Goal: Entertainment & Leisure: Consume media (video, audio)

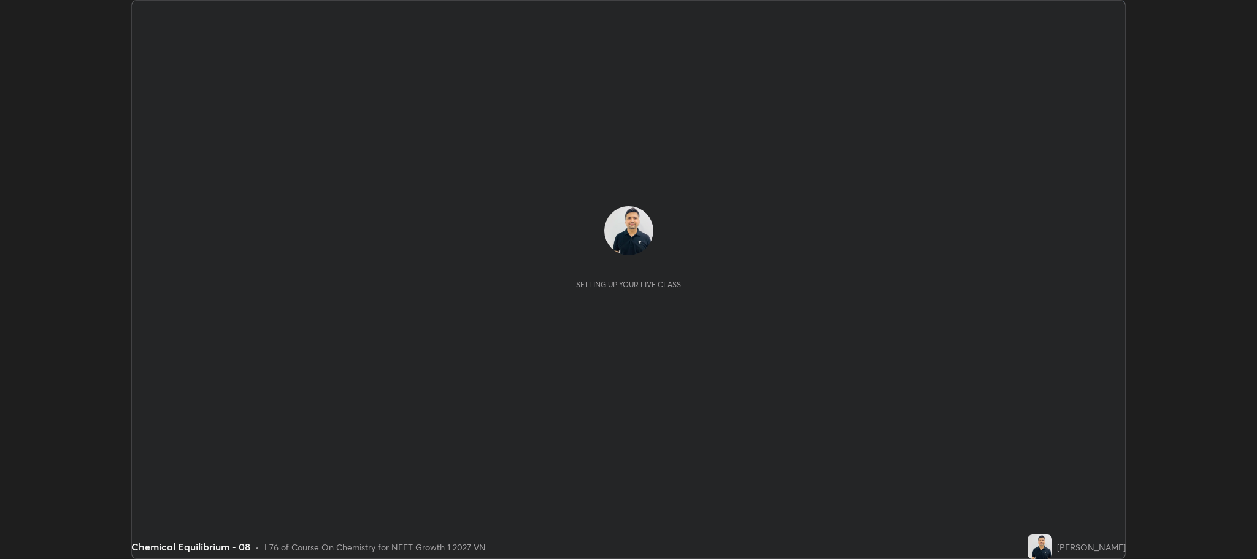
scroll to position [559, 1257]
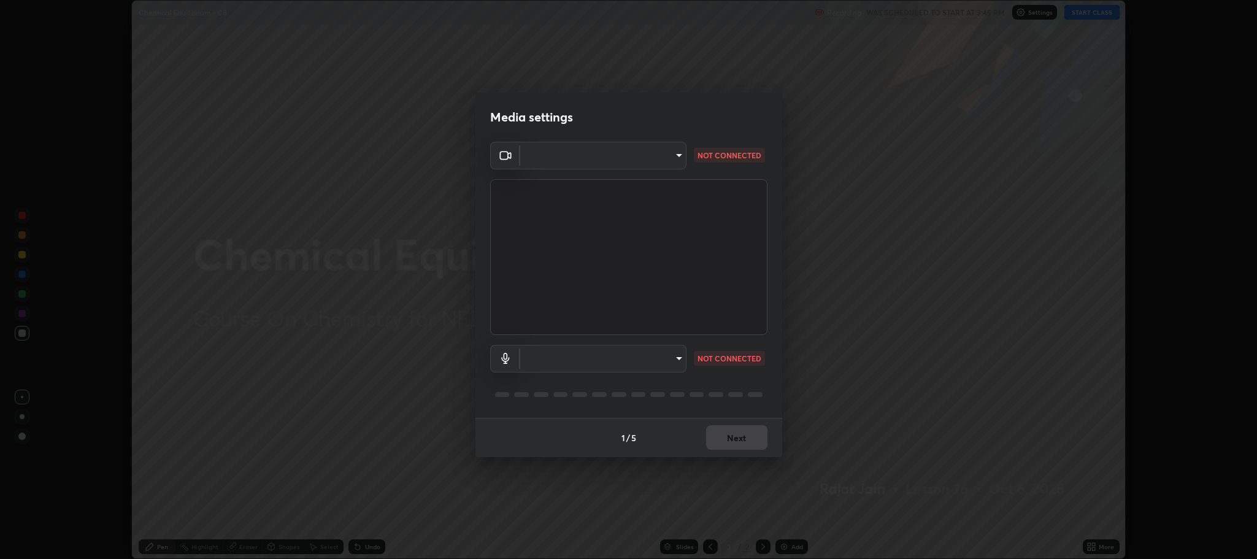
type input "7d5d3c8b8d5eda39410d366f8eb367a364bfae71f89e529543b0394fded3b098"
type input "8507aa3ee51d877dd167cb2830e1b17589139627b401cbc8752b2157a0660436"
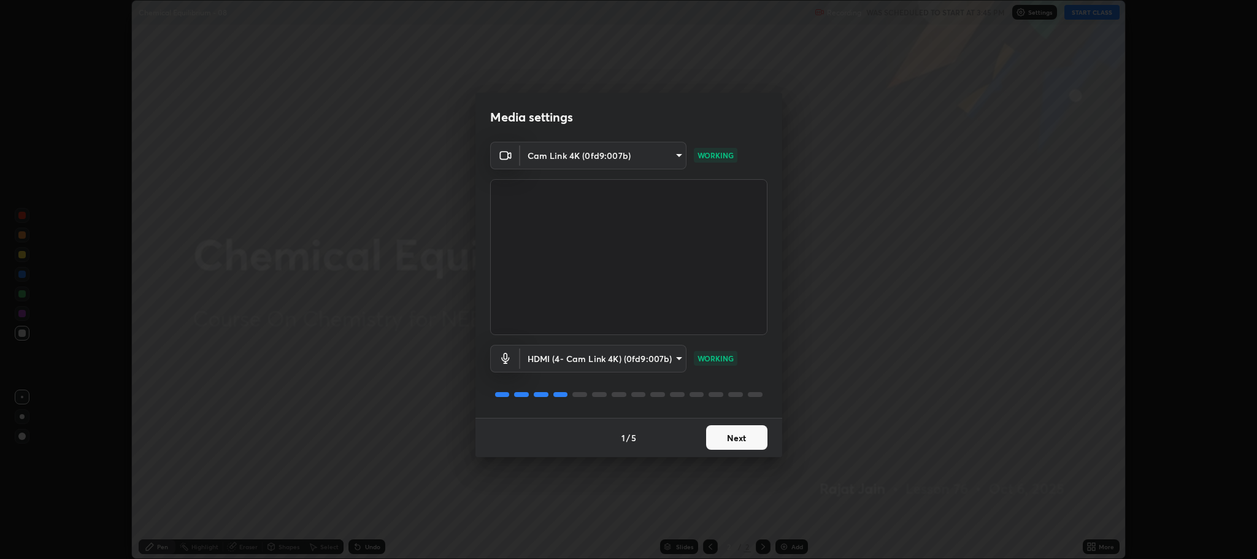
click at [739, 432] on button "Next" at bounding box center [736, 437] width 61 height 25
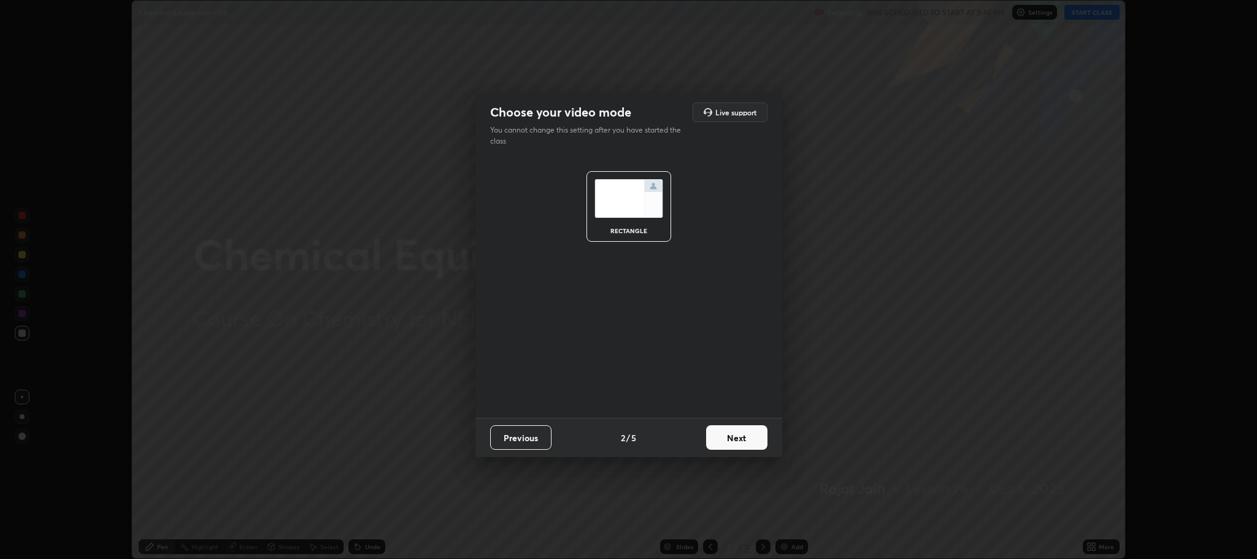
click at [742, 440] on button "Next" at bounding box center [736, 437] width 61 height 25
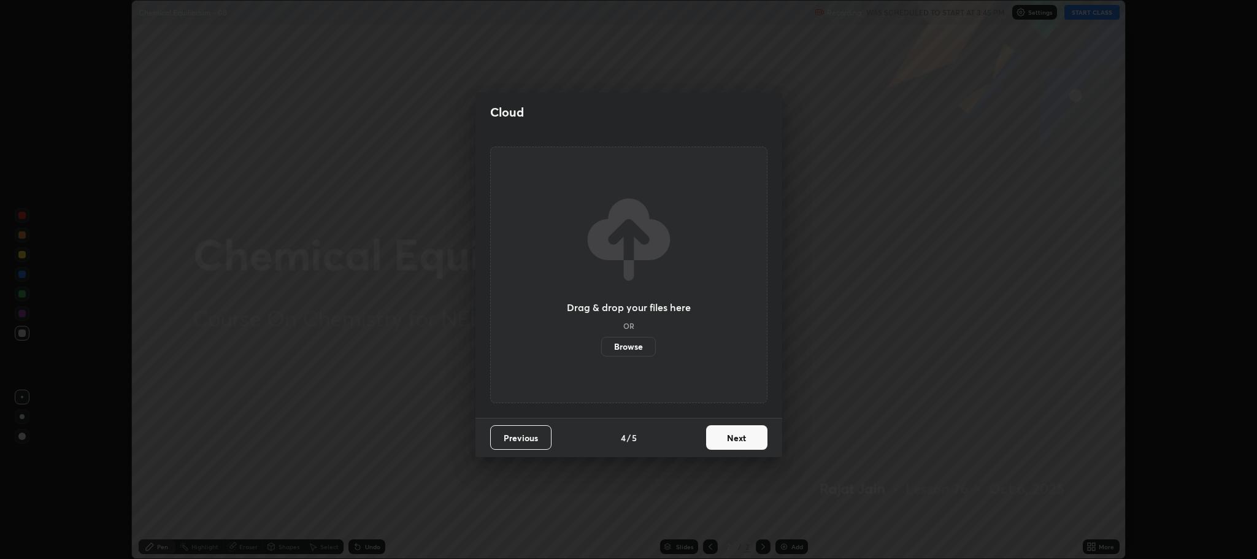
click at [734, 438] on button "Next" at bounding box center [736, 437] width 61 height 25
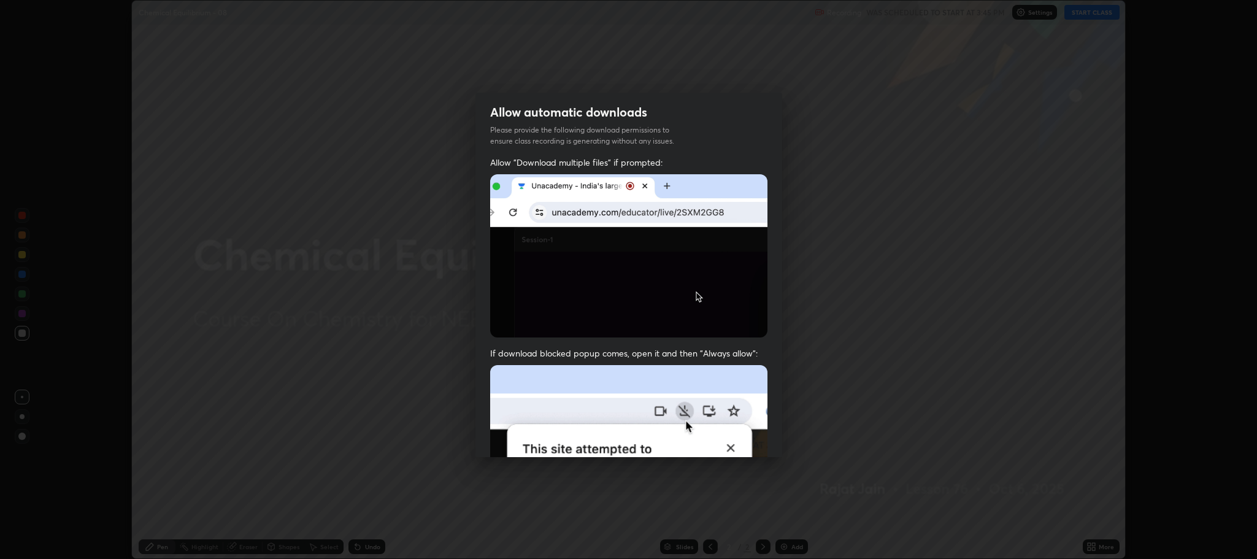
click at [733, 442] on img at bounding box center [628, 499] width 277 height 268
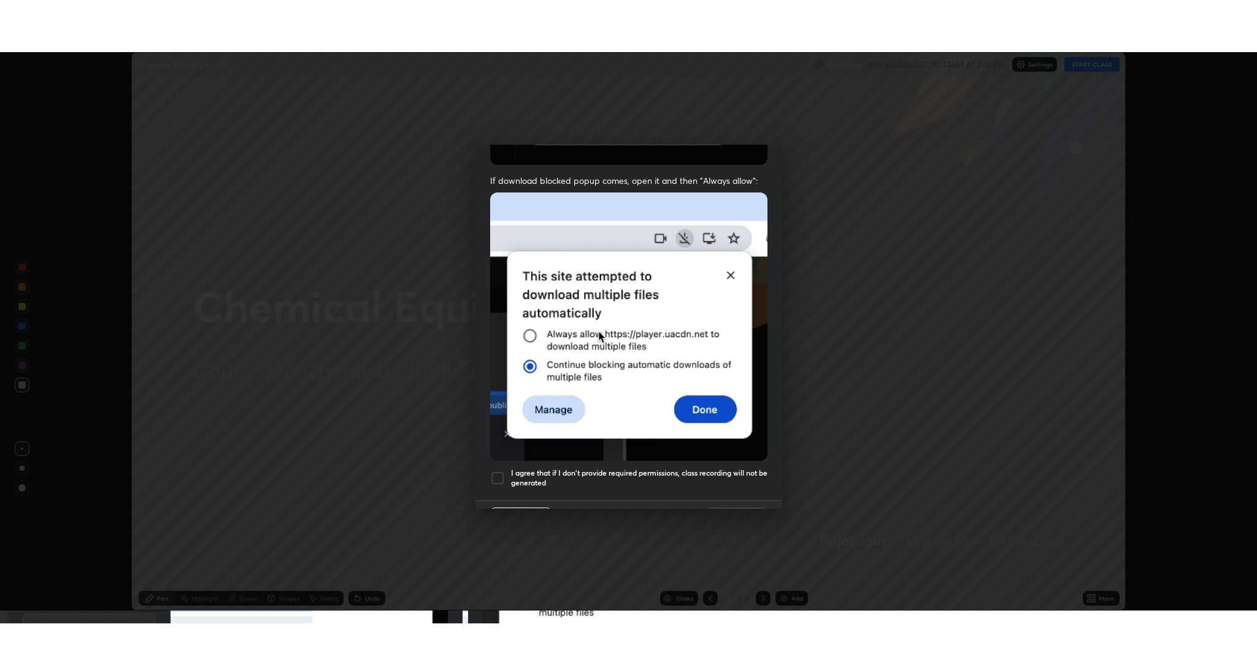
scroll to position [248, 0]
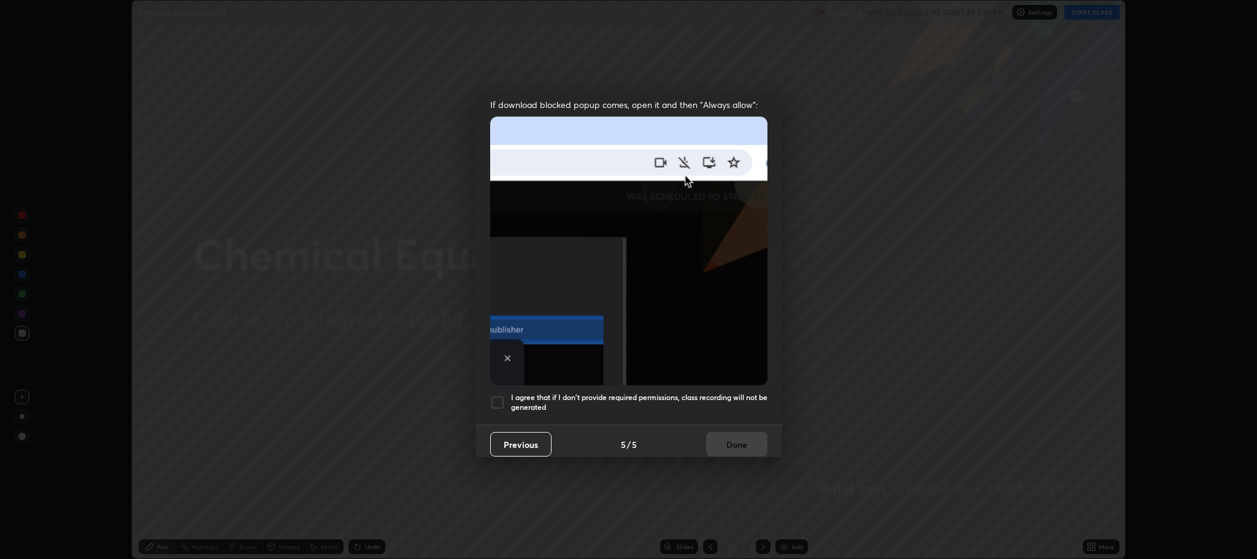
click at [496, 395] on div at bounding box center [497, 402] width 15 height 15
click at [738, 447] on button "Done" at bounding box center [736, 444] width 61 height 25
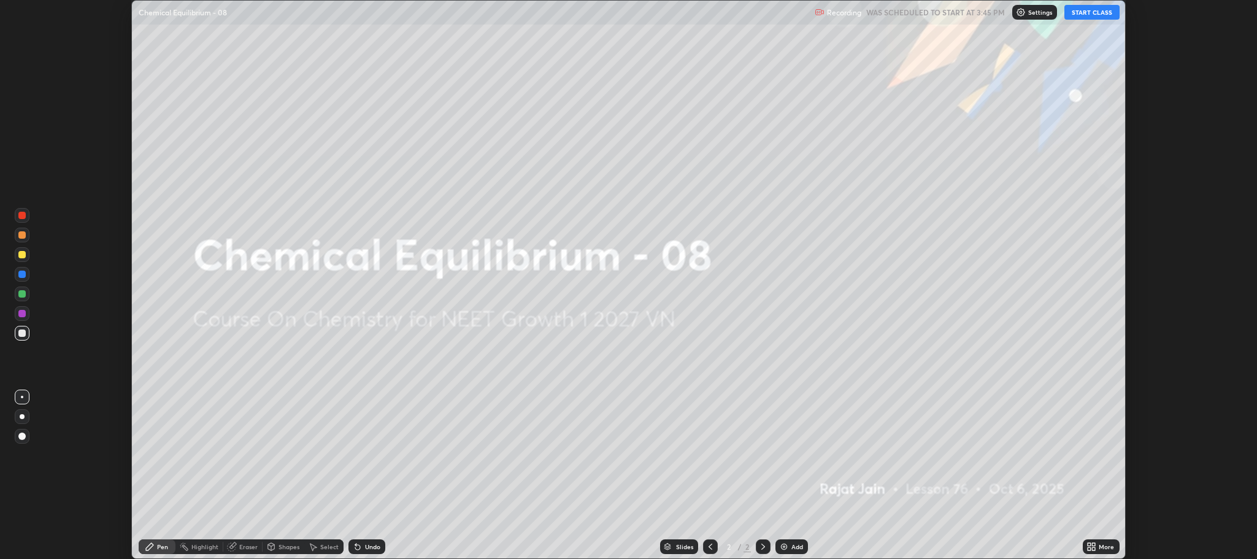
click at [1092, 12] on button "START CLASS" at bounding box center [1091, 12] width 55 height 15
click at [1094, 549] on icon at bounding box center [1093, 548] width 3 height 3
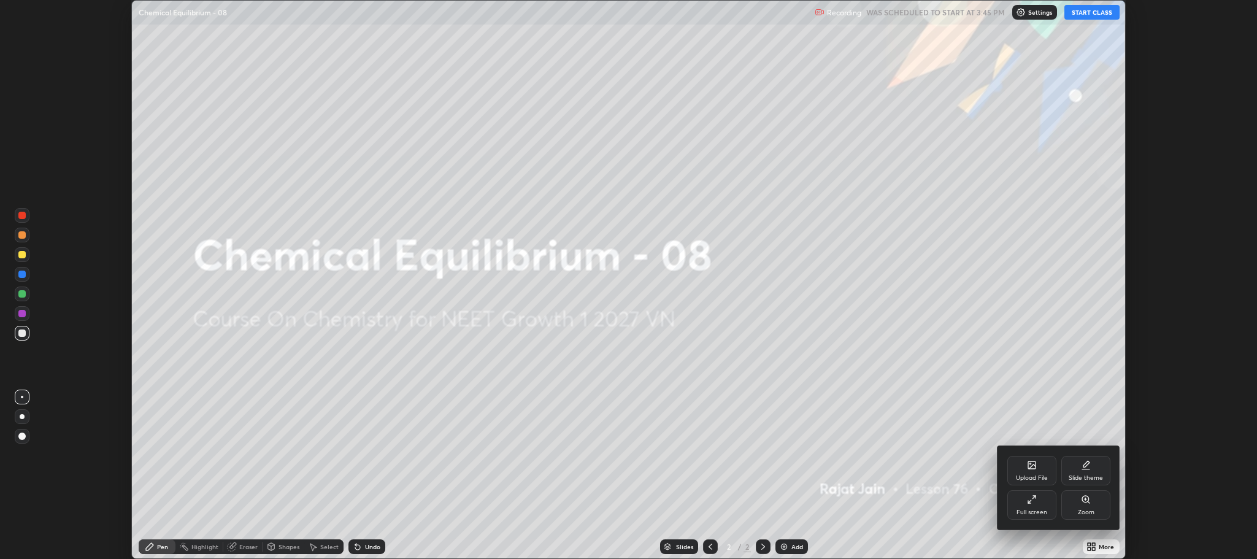
click at [1029, 509] on div "Full screen" at bounding box center [1031, 512] width 31 height 6
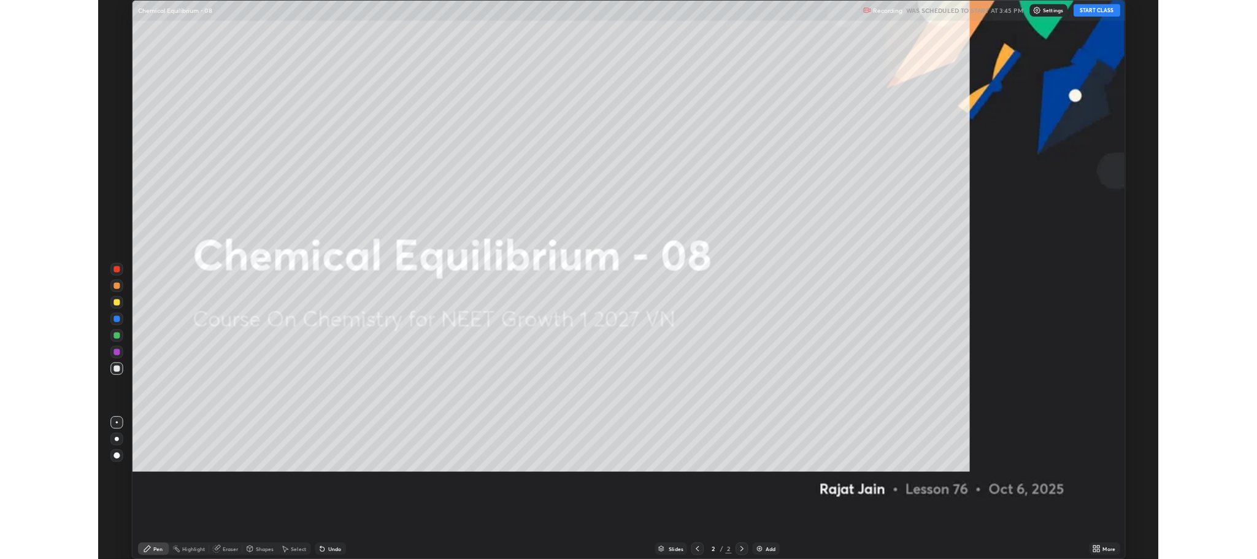
scroll to position [662, 1257]
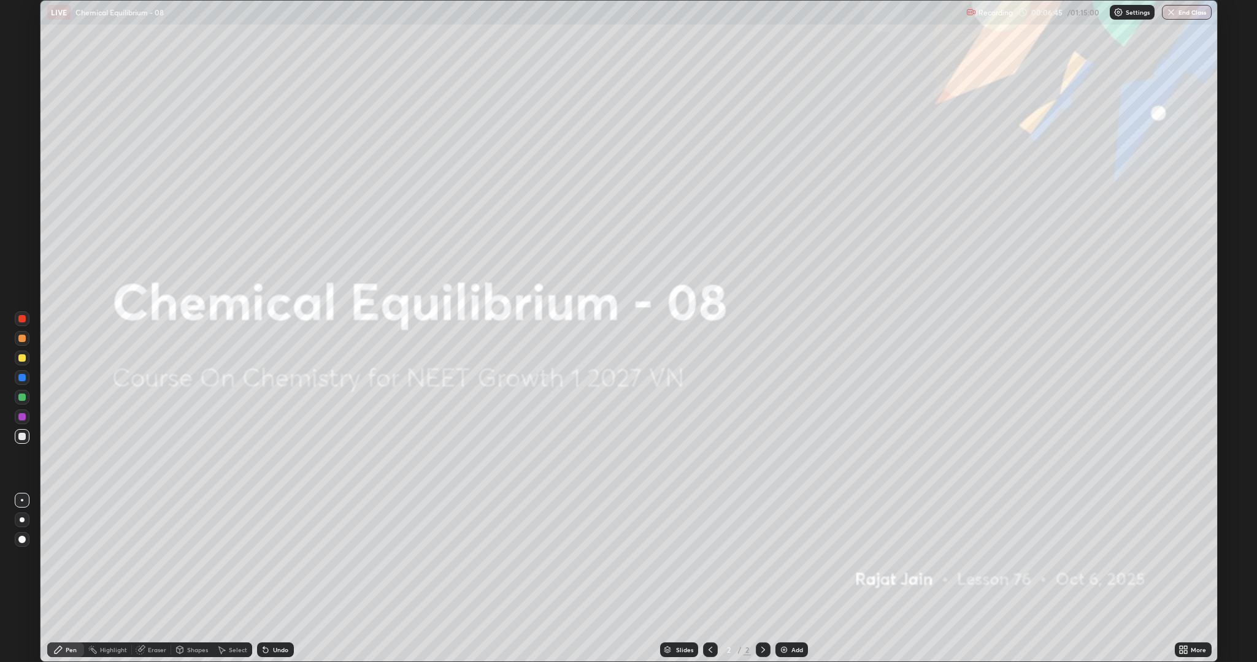
click at [783, 558] on img at bounding box center [784, 650] width 10 height 10
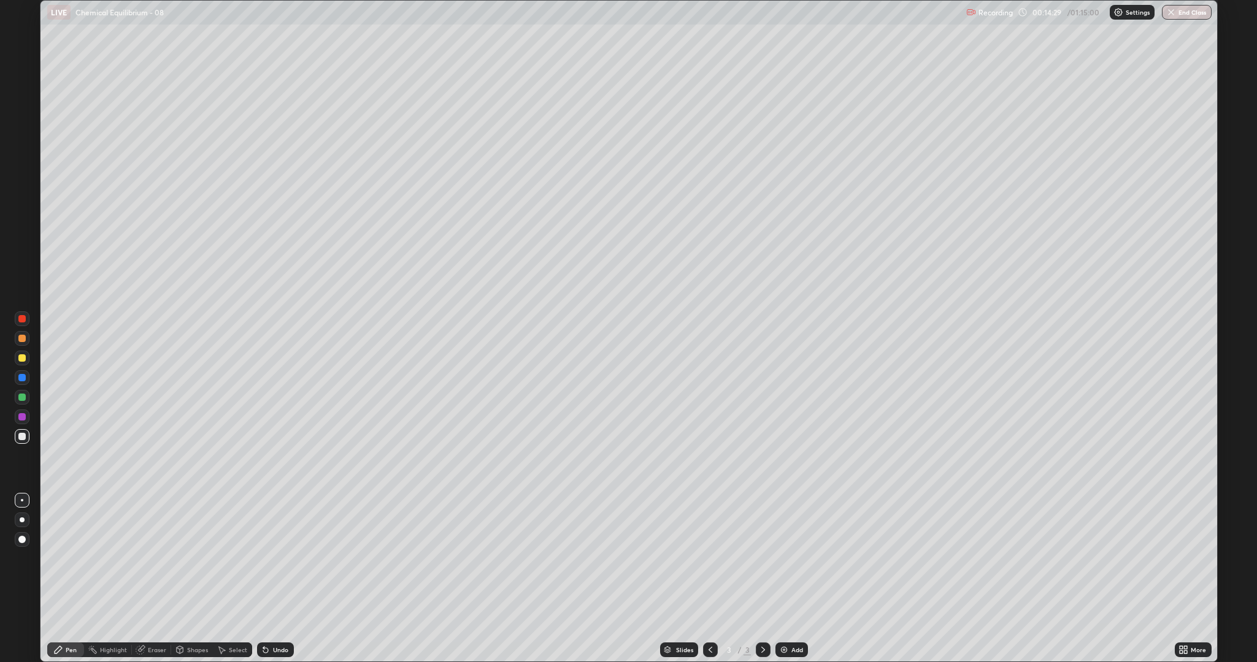
click at [803, 558] on div "Add" at bounding box center [791, 650] width 33 height 15
click at [789, 558] on div "Add" at bounding box center [791, 650] width 33 height 15
click at [788, 558] on div "Add" at bounding box center [791, 650] width 33 height 15
click at [793, 558] on div "Add" at bounding box center [791, 650] width 33 height 15
click at [274, 558] on div "Undo" at bounding box center [280, 650] width 15 height 6
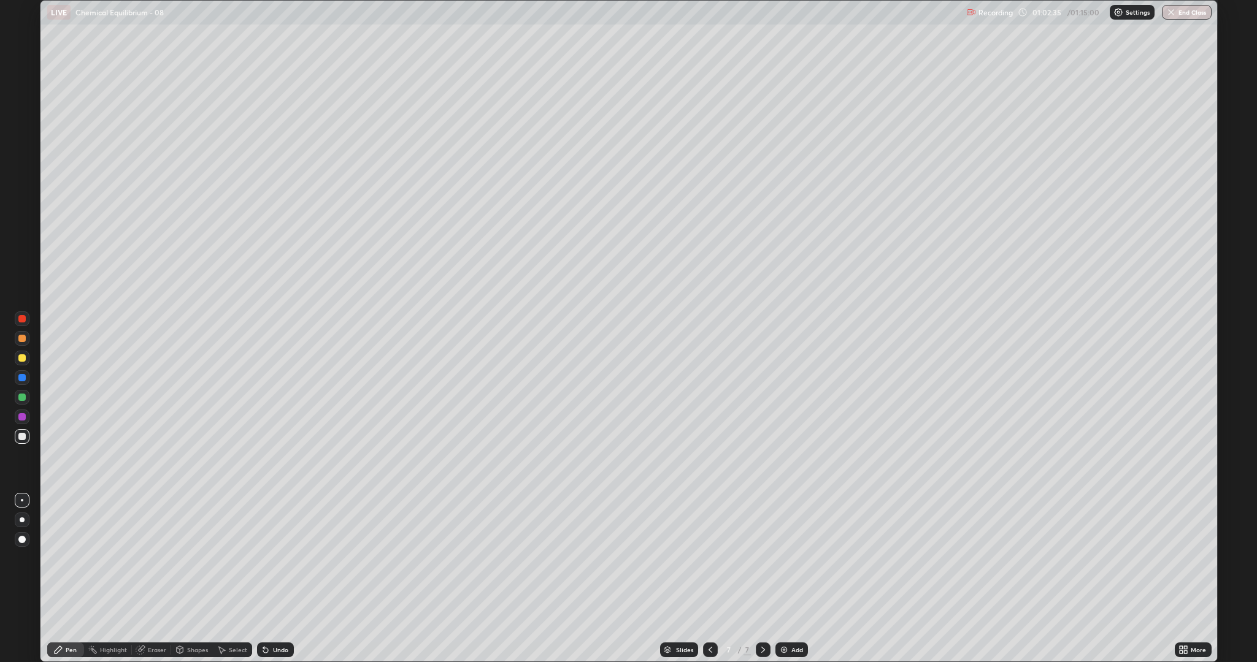
click at [1189, 10] on button "End Class" at bounding box center [1187, 12] width 50 height 15
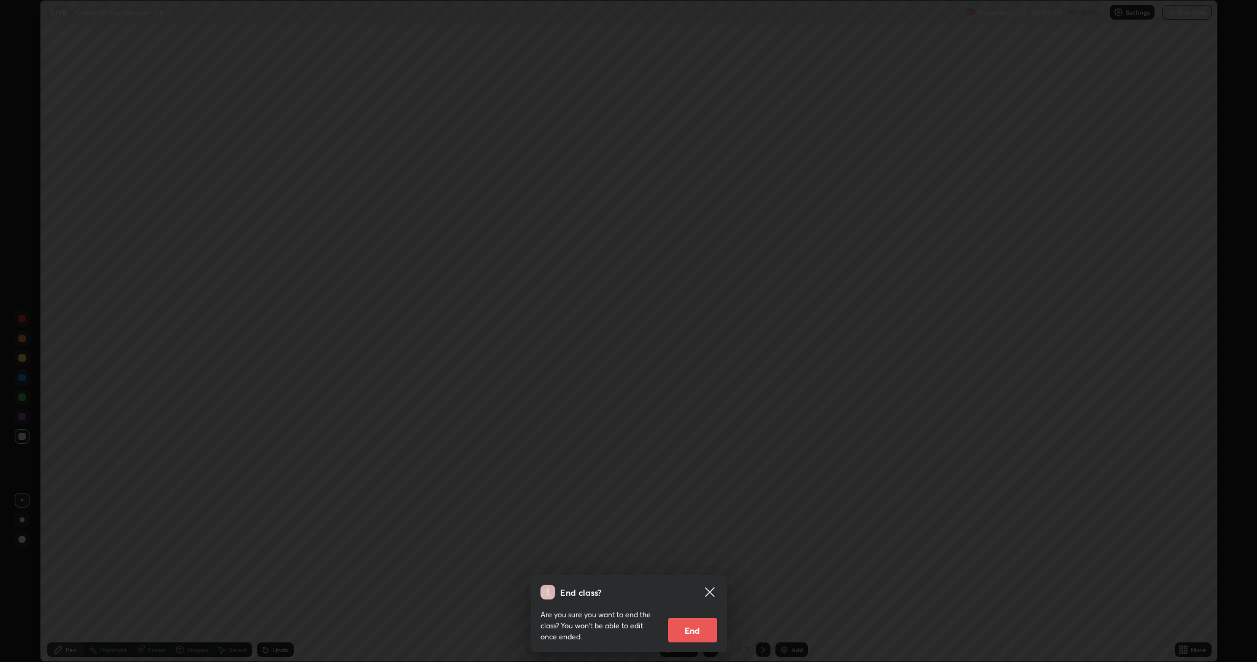
click at [690, 558] on button "End" at bounding box center [692, 630] width 49 height 25
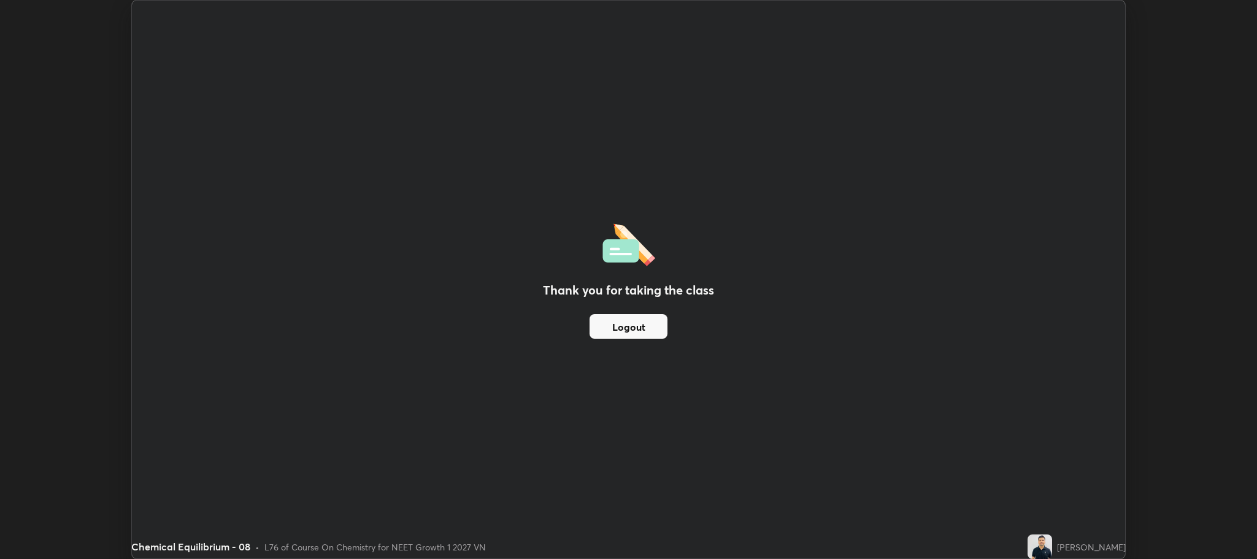
scroll to position [60782, 60085]
